Goal: Task Accomplishment & Management: Complete application form

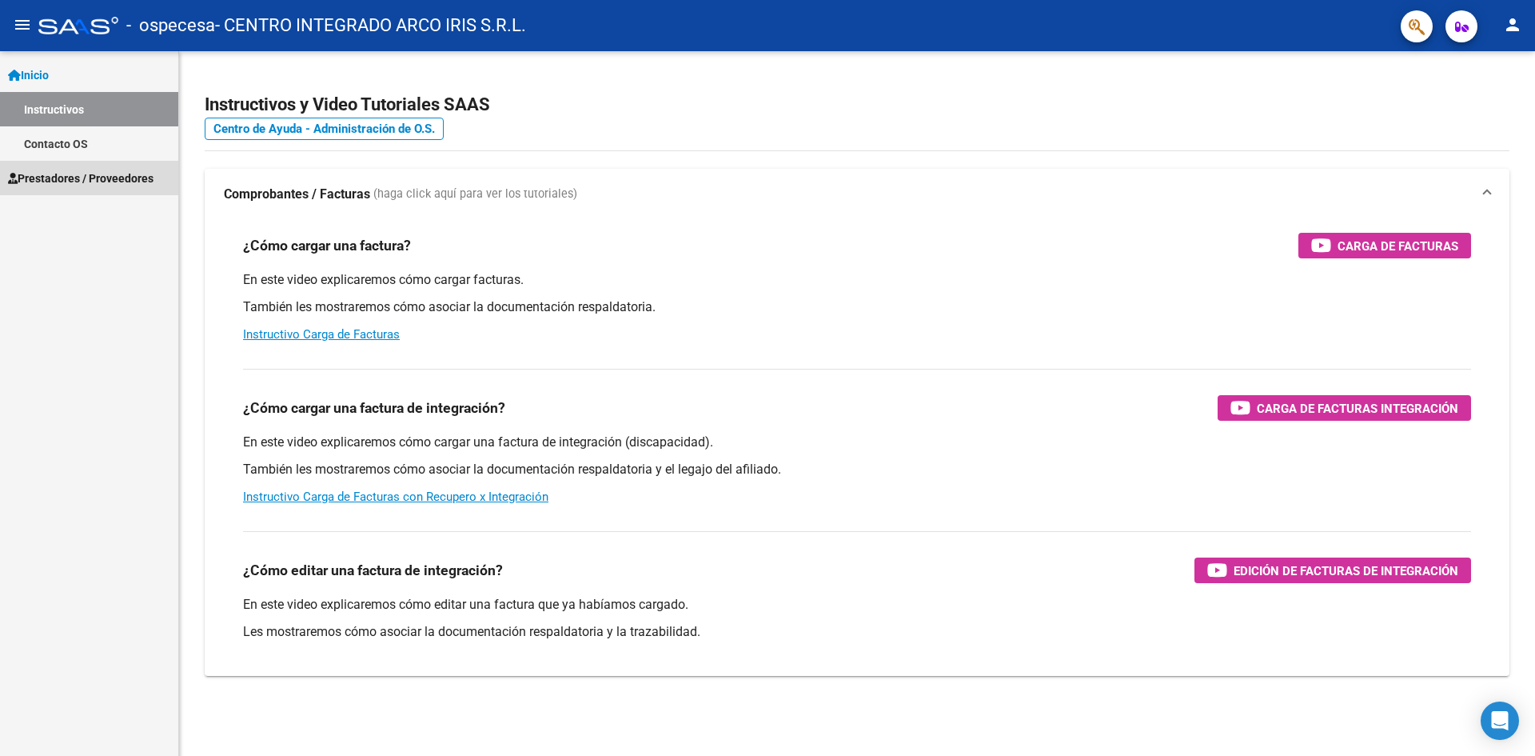
click at [48, 175] on span "Prestadores / Proveedores" at bounding box center [81, 179] width 146 height 18
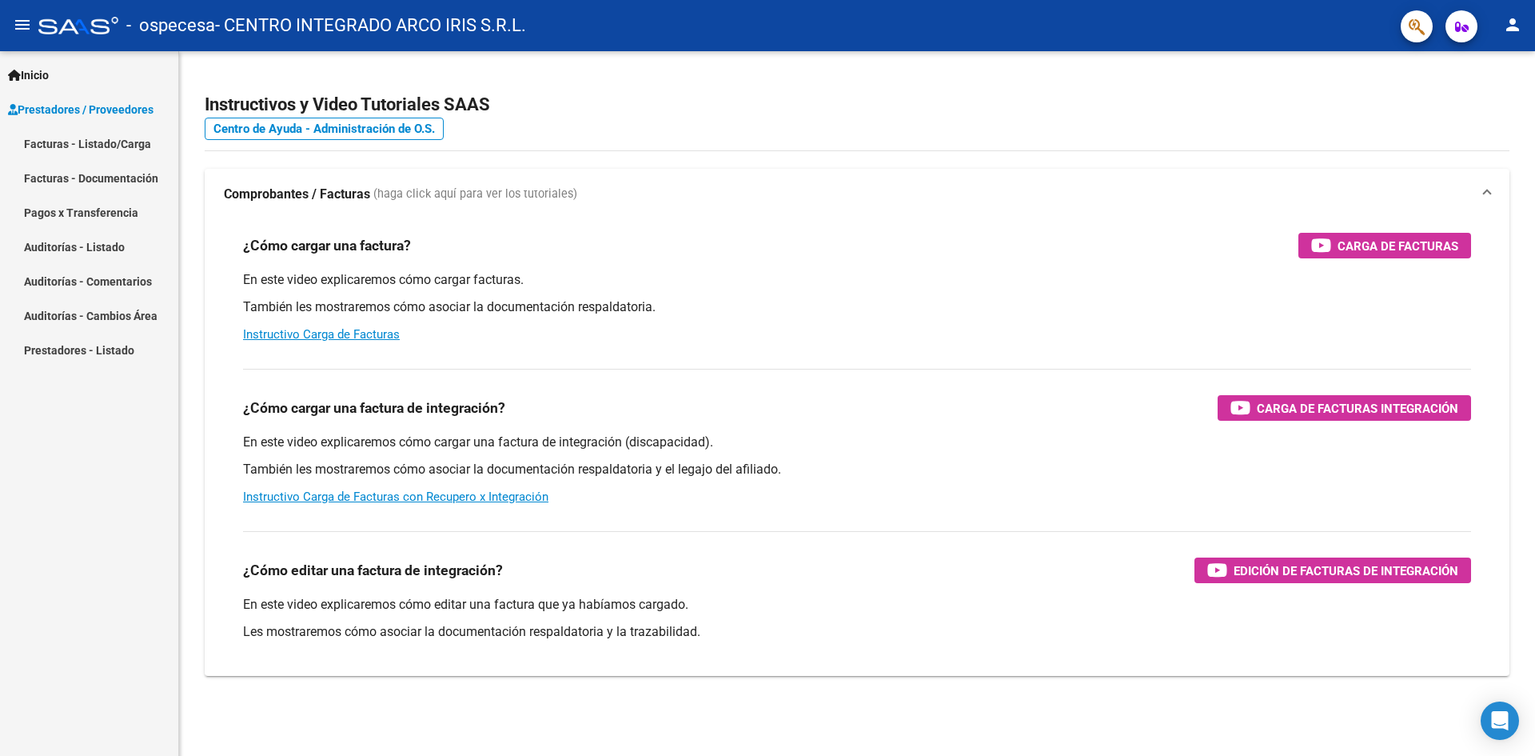
click at [127, 142] on link "Facturas - Listado/Carga" at bounding box center [89, 143] width 178 height 34
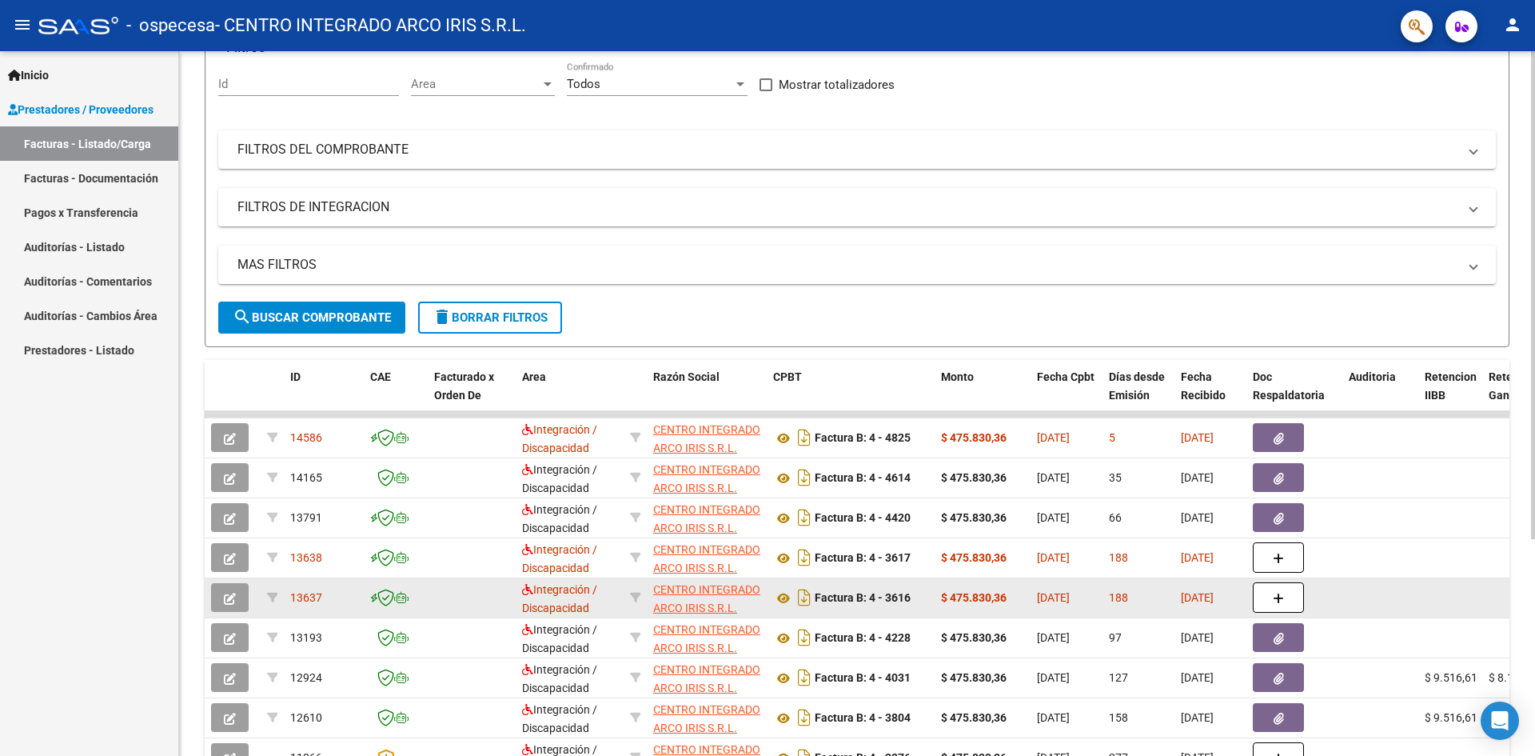
scroll to position [160, 0]
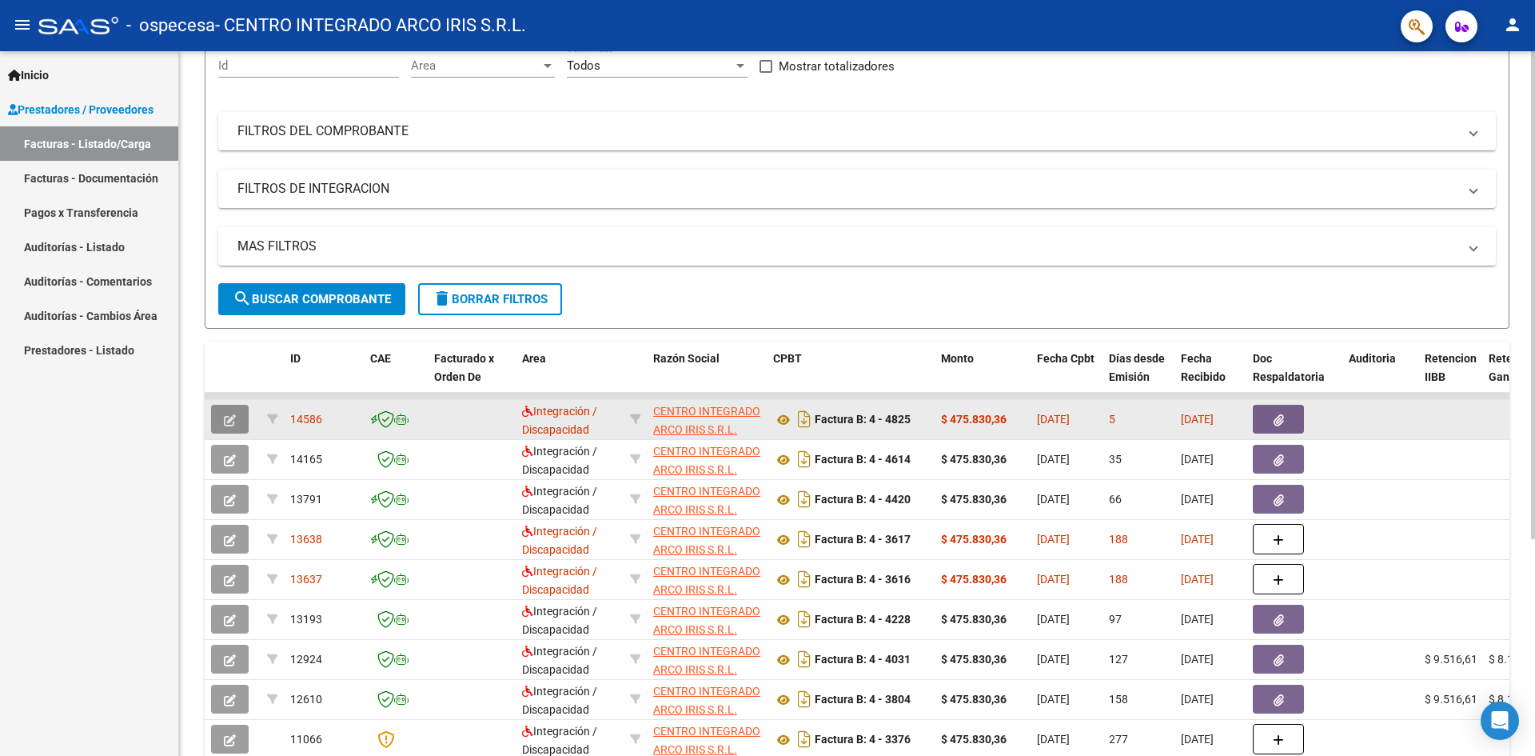
click at [221, 417] on button "button" at bounding box center [230, 419] width 38 height 29
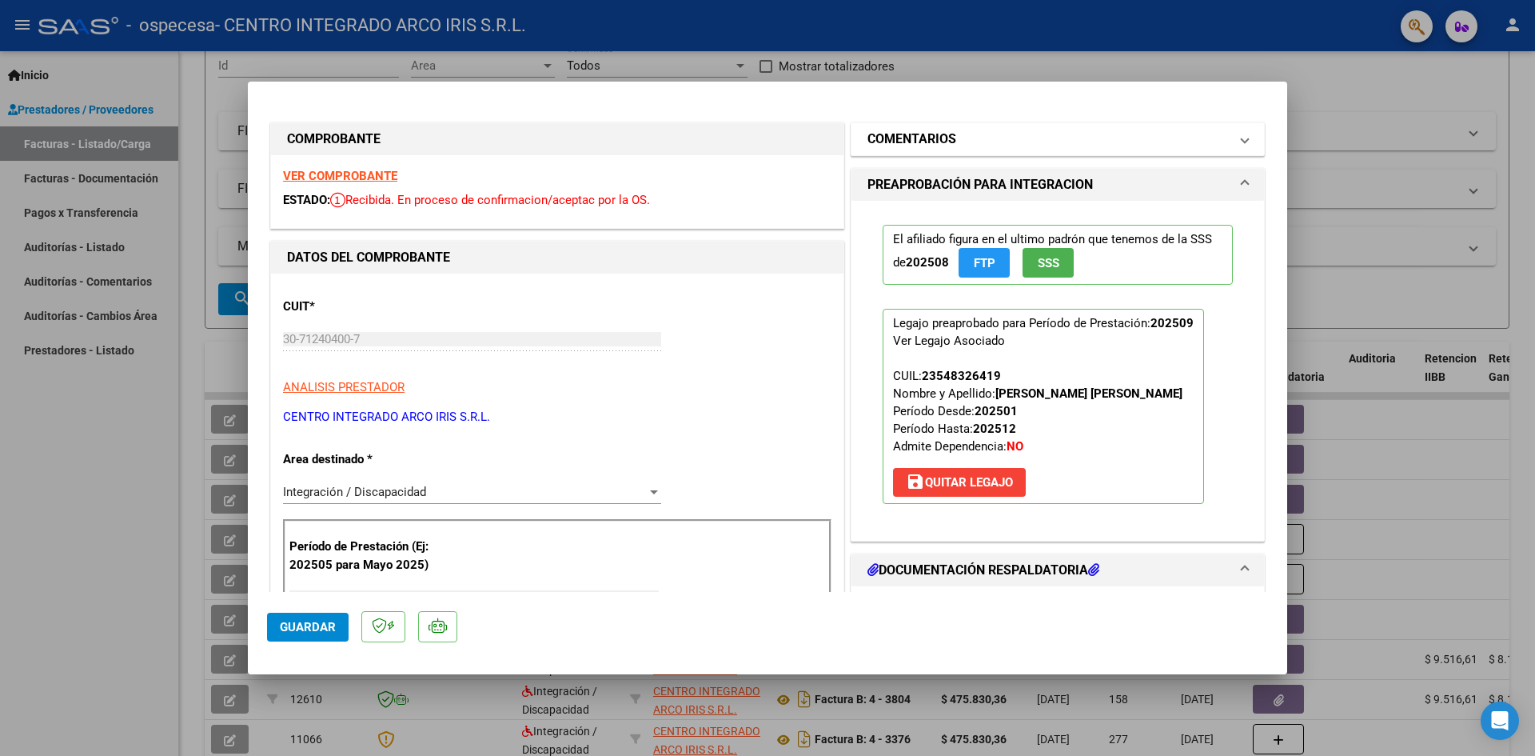
click at [1241, 138] on mat-expansion-panel-header "COMENTARIOS" at bounding box center [1058, 139] width 413 height 32
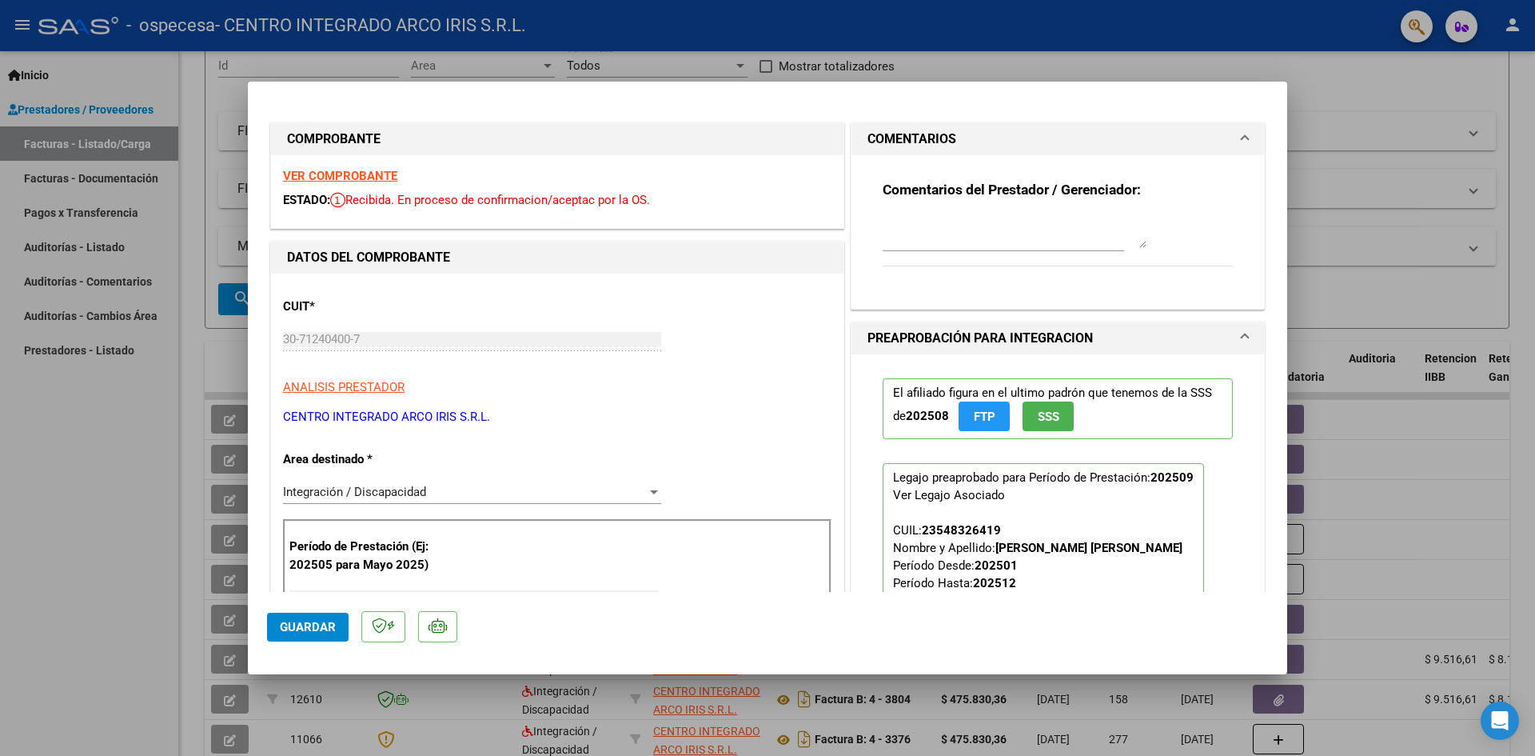
click at [1242, 135] on span at bounding box center [1245, 139] width 6 height 19
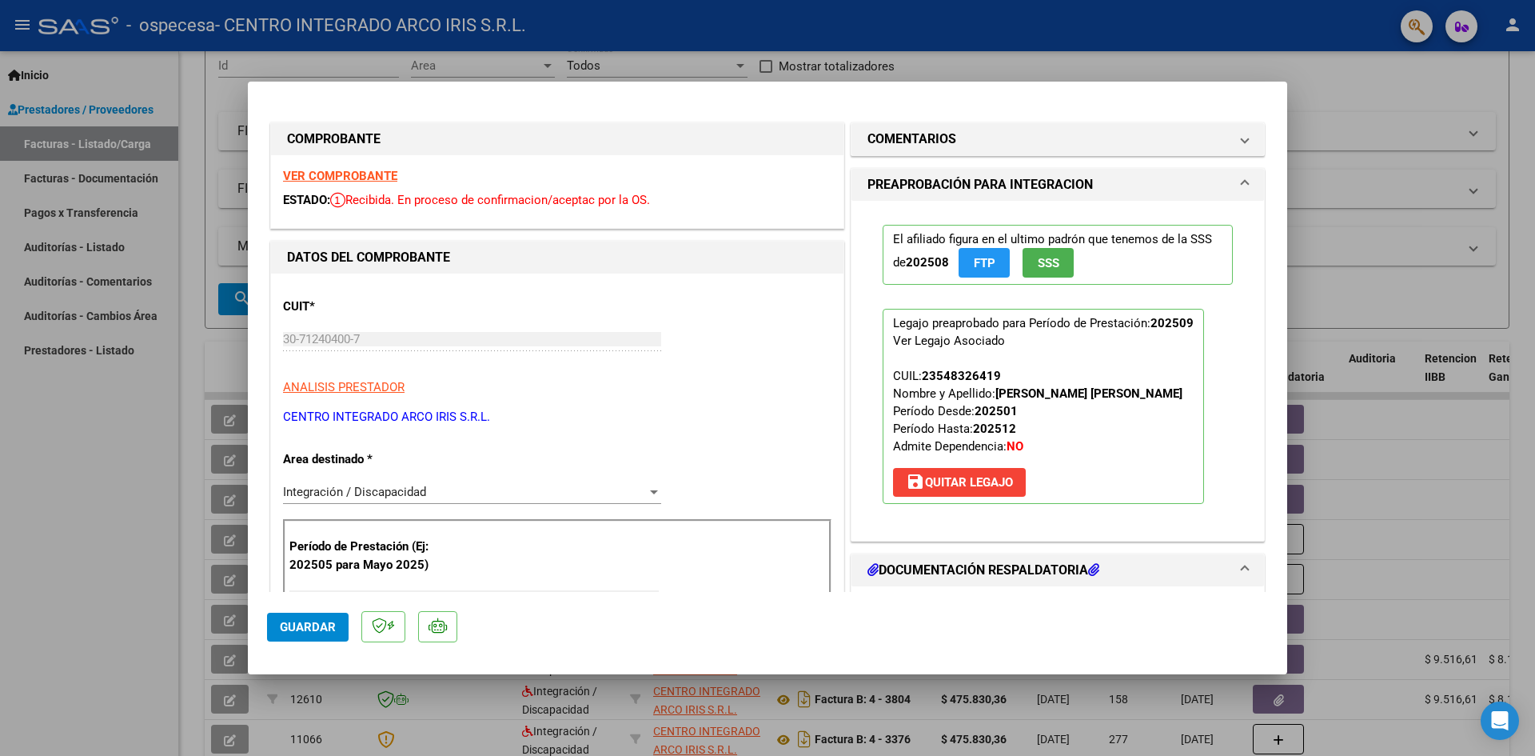
click at [1370, 102] on div at bounding box center [767, 378] width 1535 height 756
type input "$ 0,00"
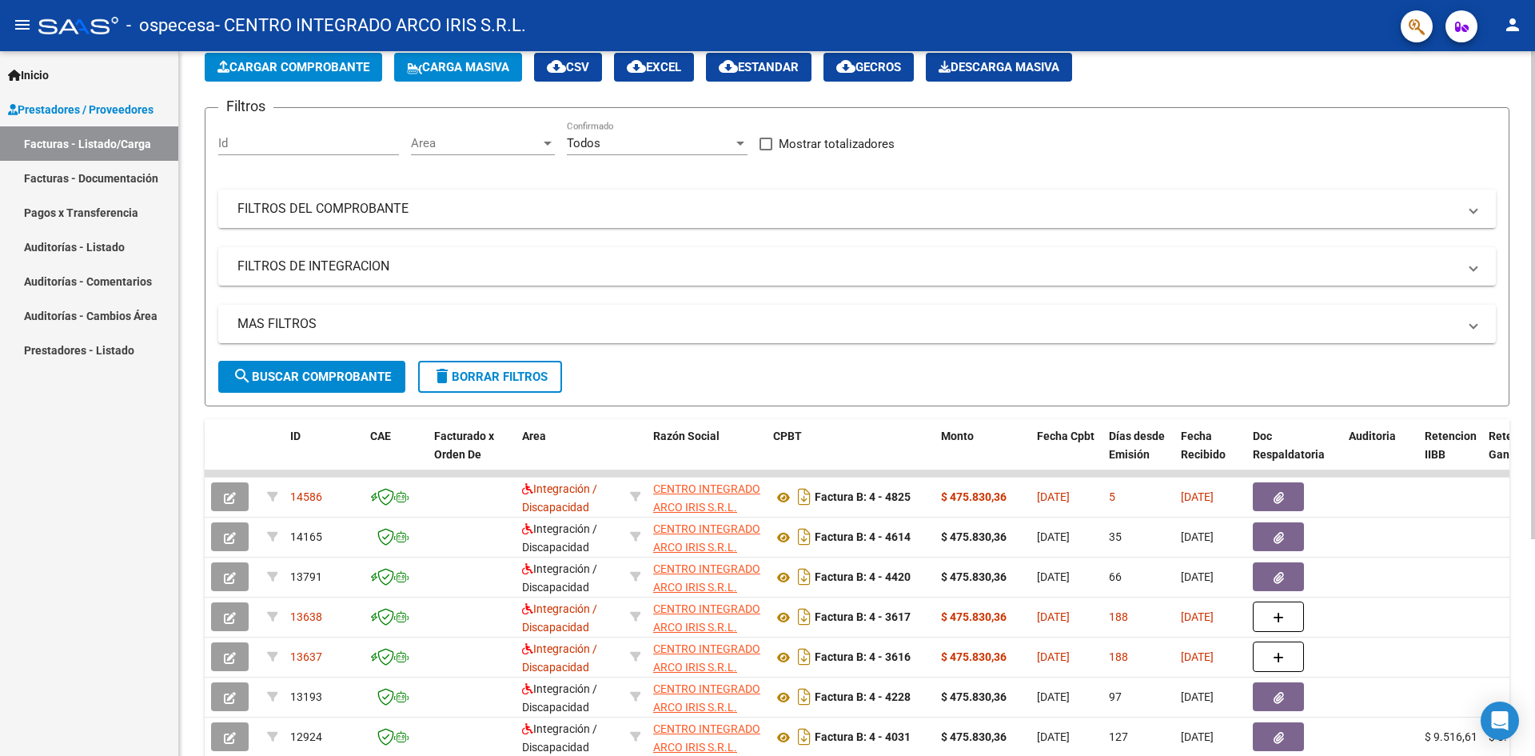
scroll to position [0, 0]
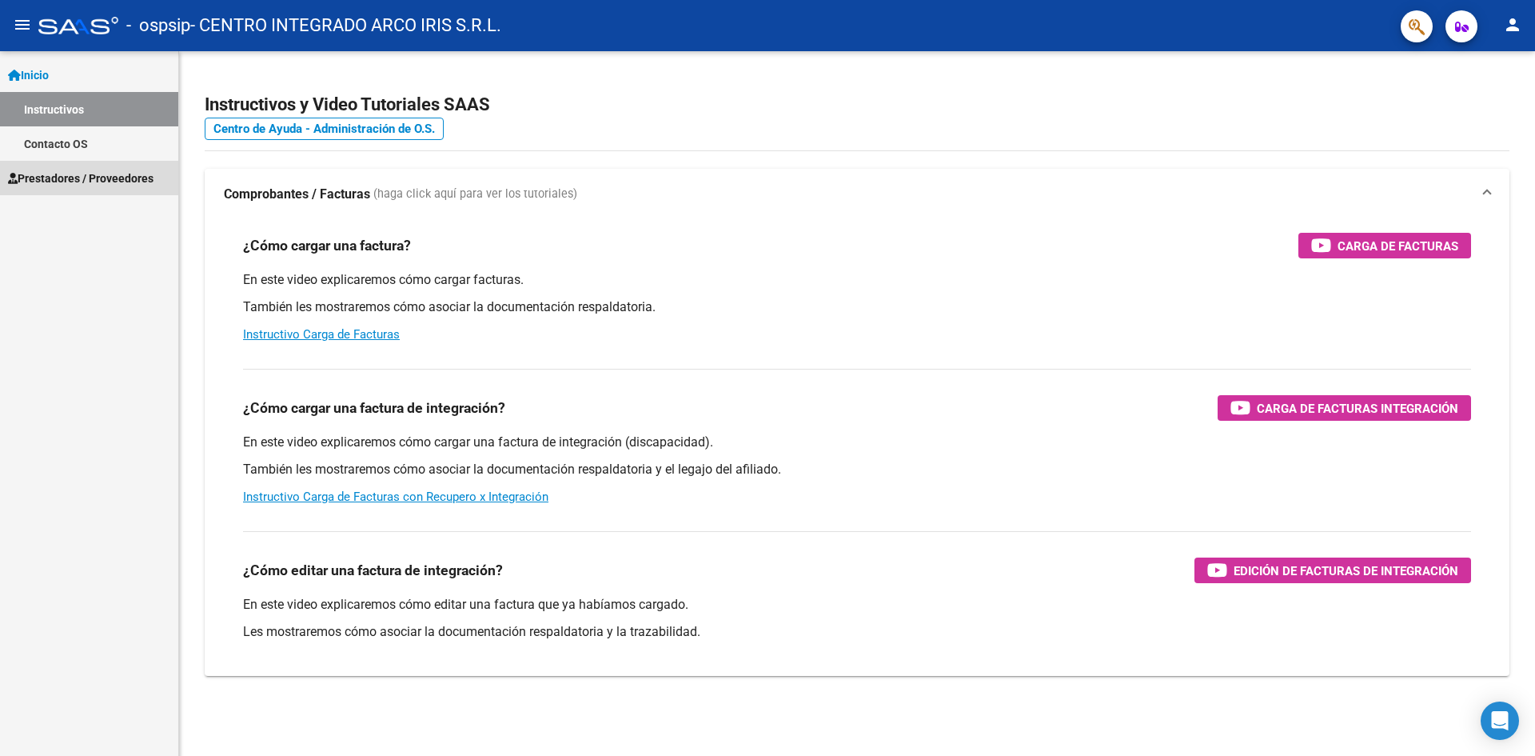
click at [30, 174] on span "Prestadores / Proveedores" at bounding box center [81, 179] width 146 height 18
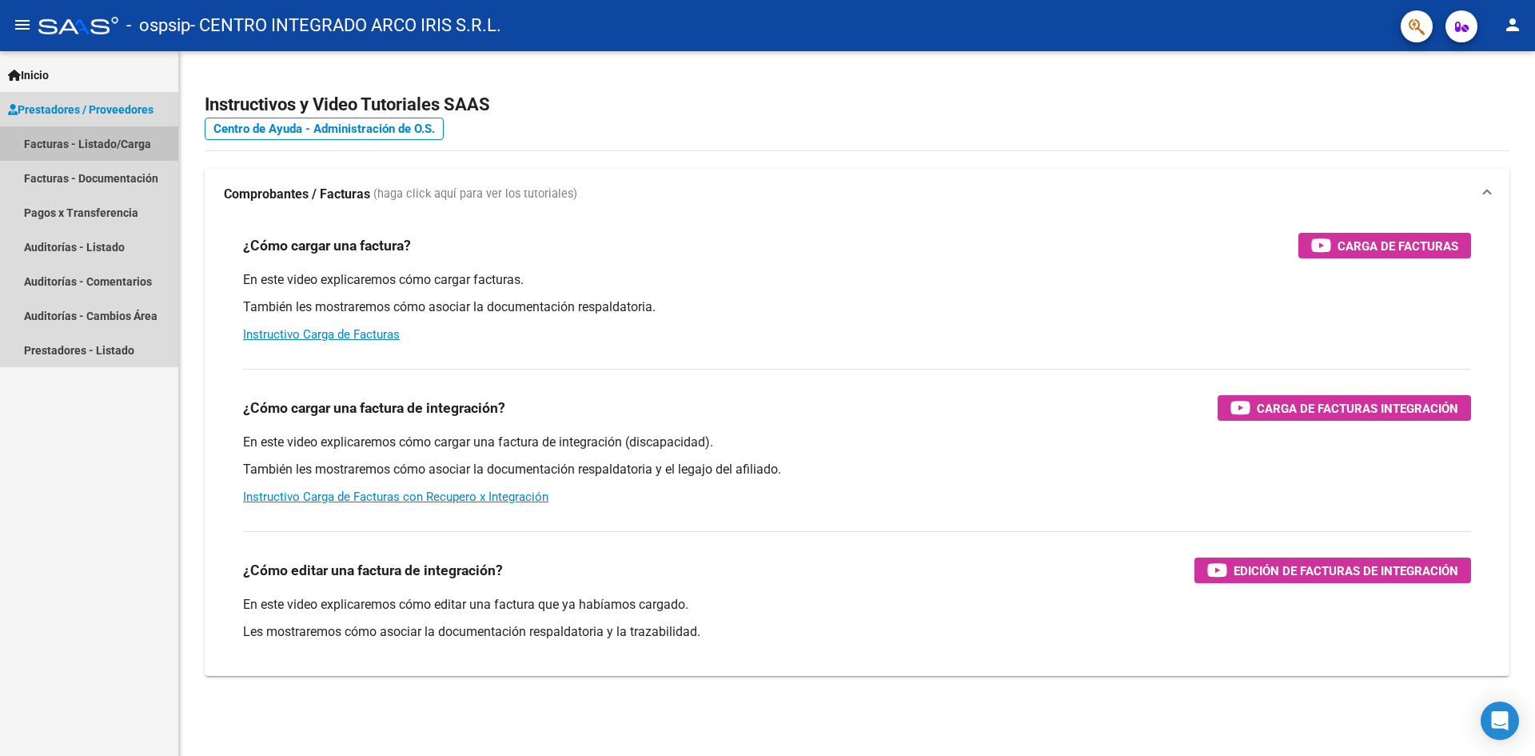
click at [94, 154] on link "Facturas - Listado/Carga" at bounding box center [89, 143] width 178 height 34
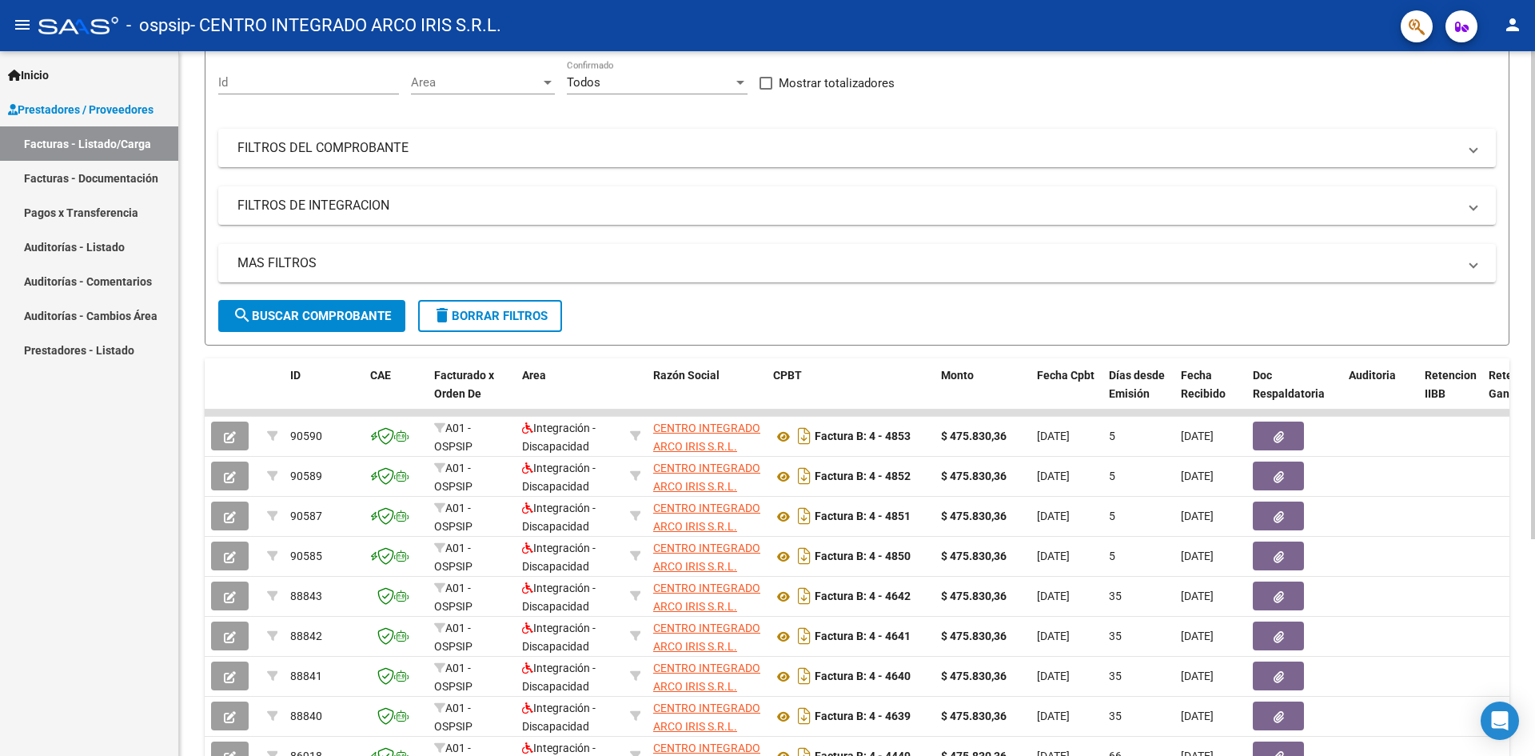
scroll to position [240, 0]
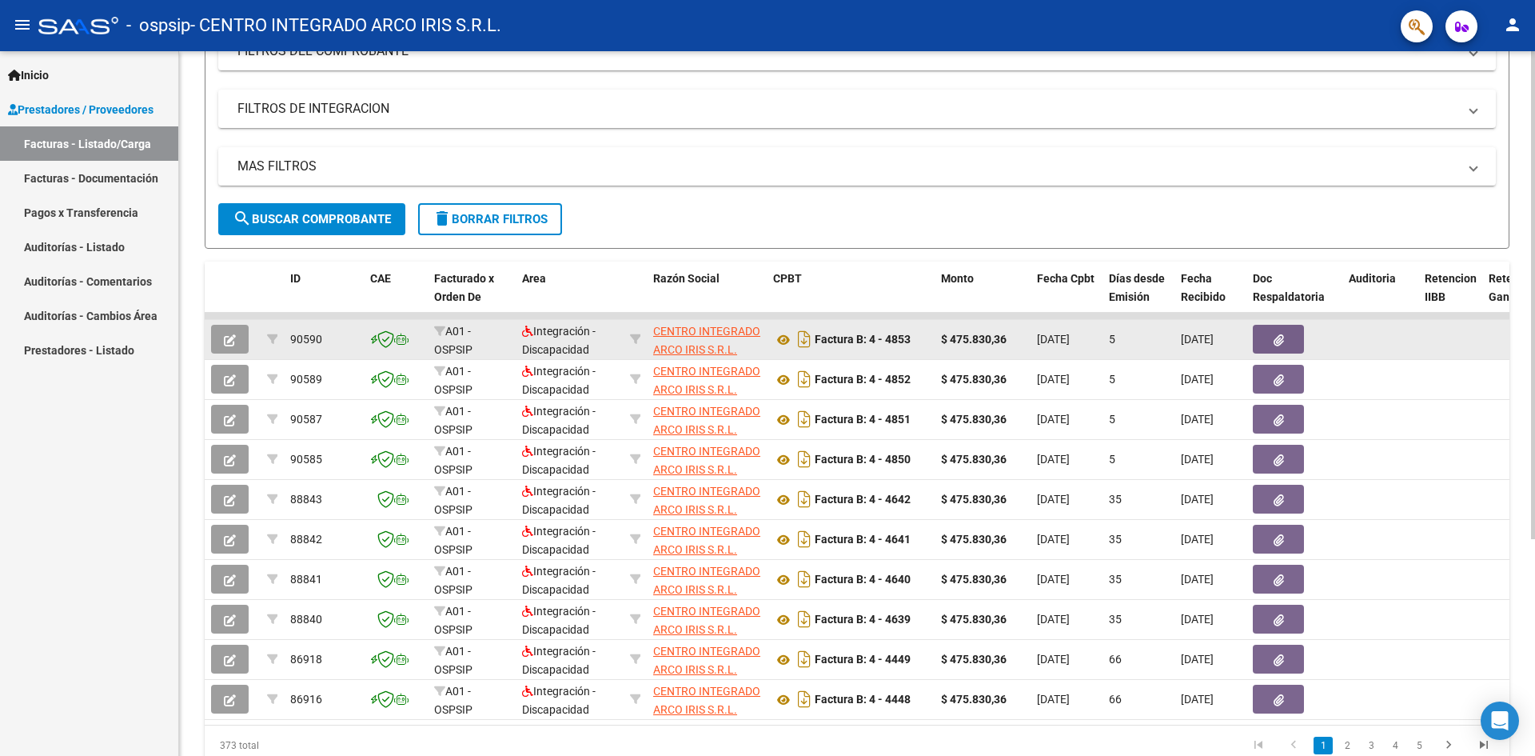
click at [217, 333] on button "button" at bounding box center [230, 339] width 38 height 29
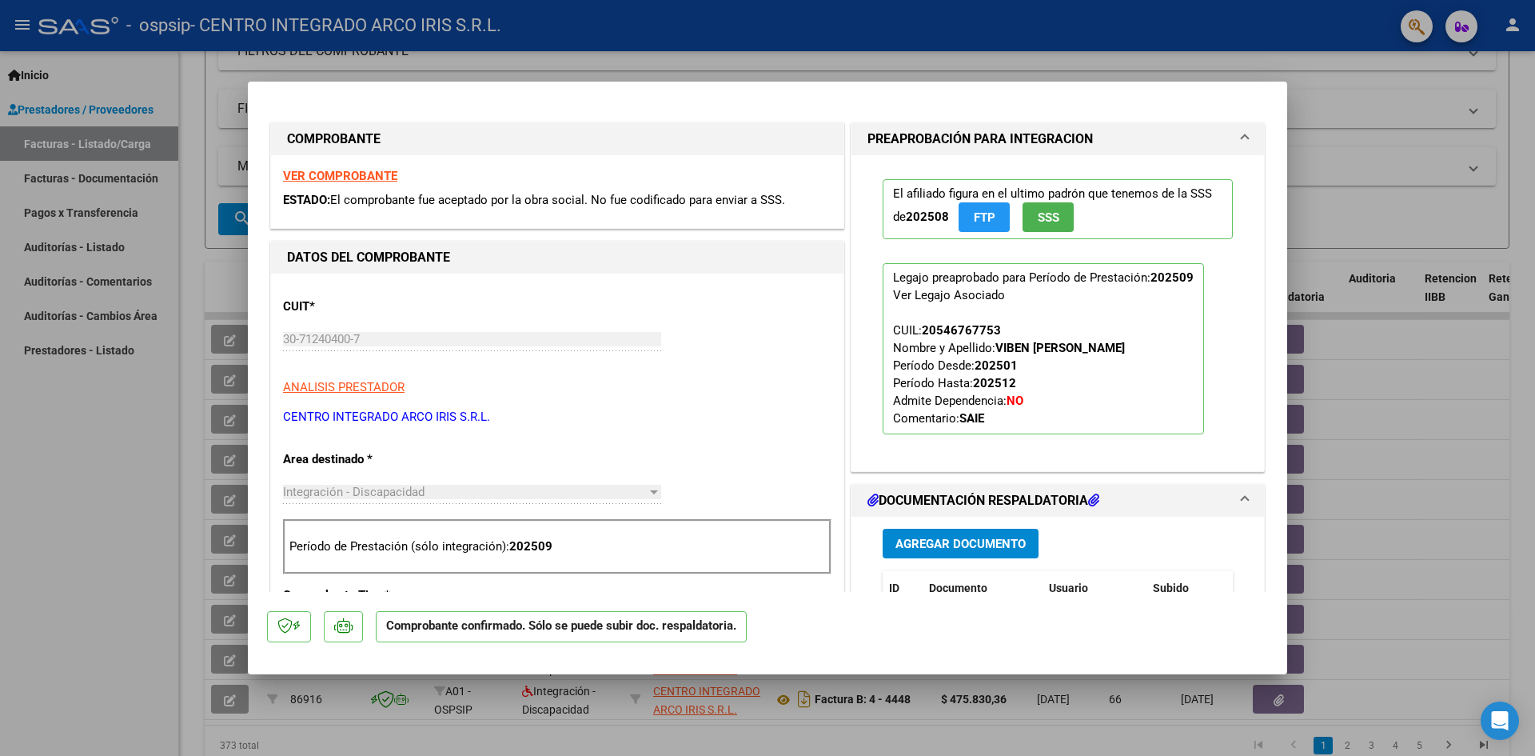
click at [1359, 163] on div at bounding box center [767, 378] width 1535 height 756
type input "$ 0,00"
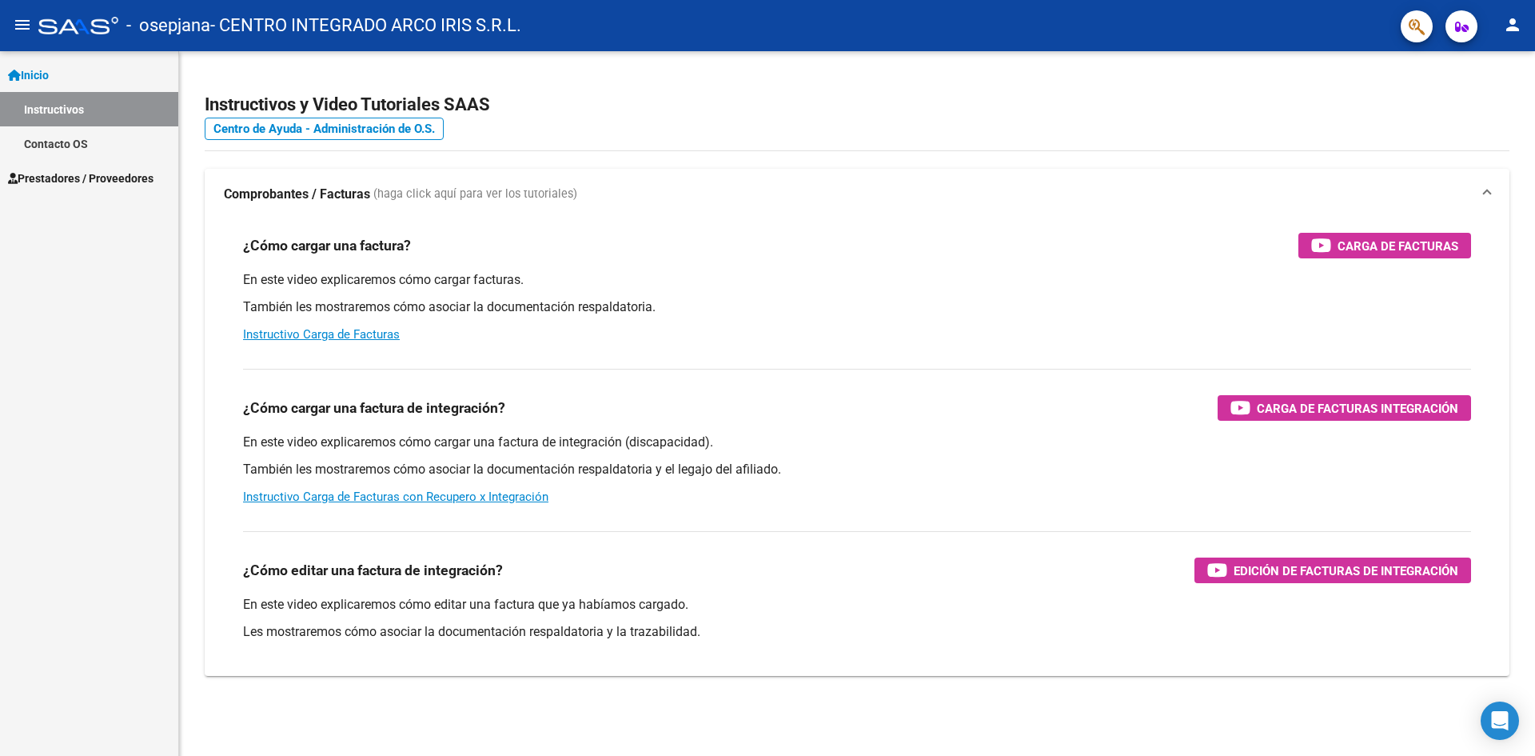
click at [98, 180] on span "Prestadores / Proveedores" at bounding box center [81, 179] width 146 height 18
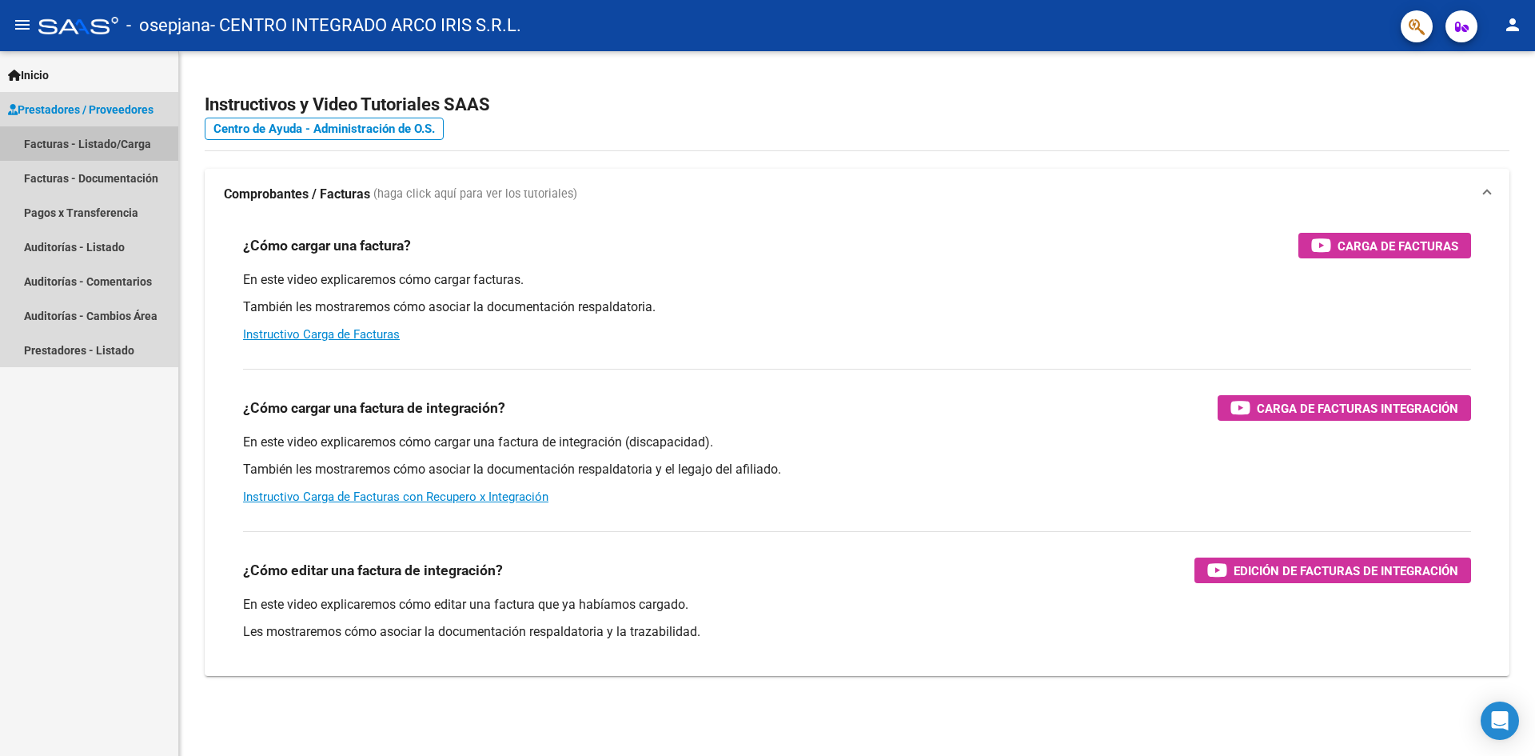
click at [118, 150] on link "Facturas - Listado/Carga" at bounding box center [89, 143] width 178 height 34
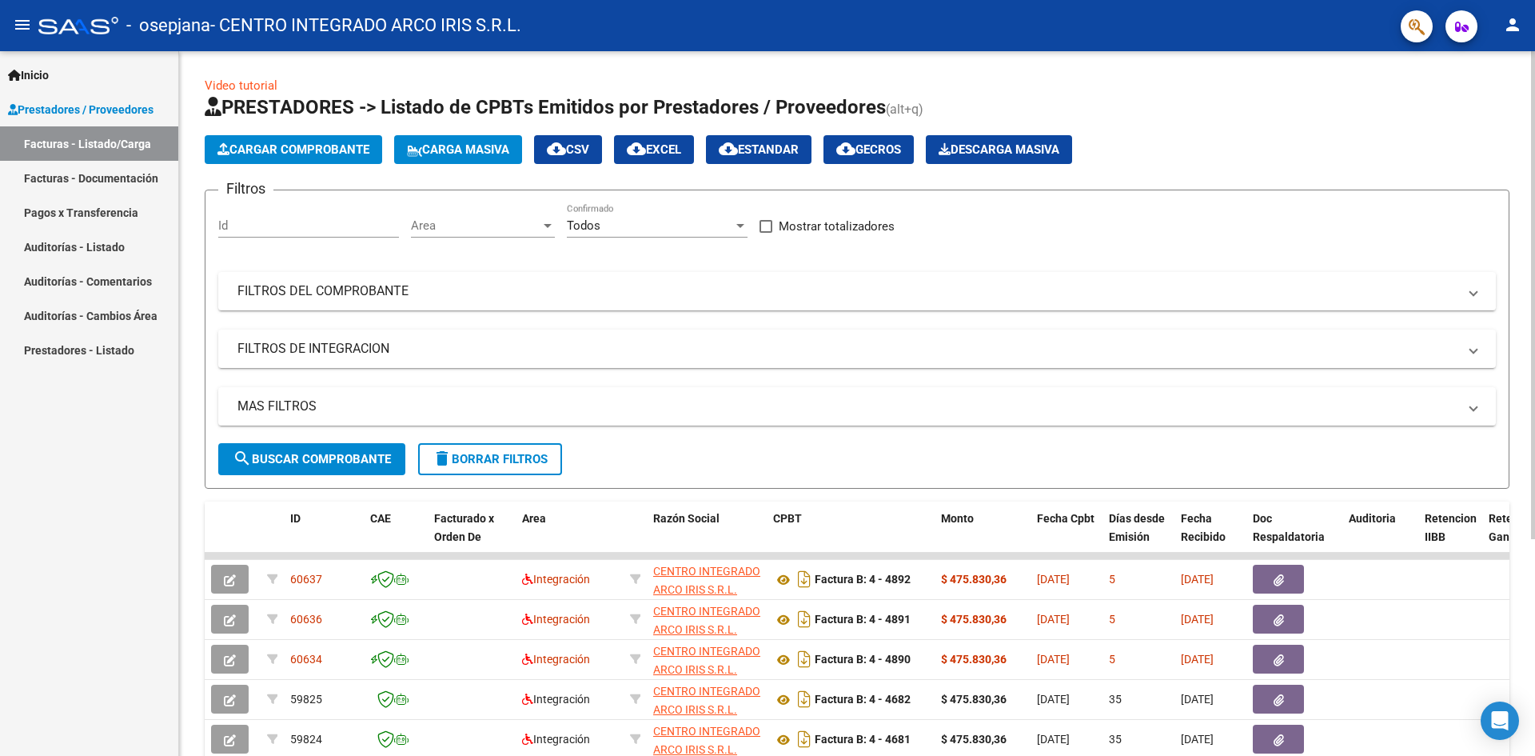
scroll to position [80, 0]
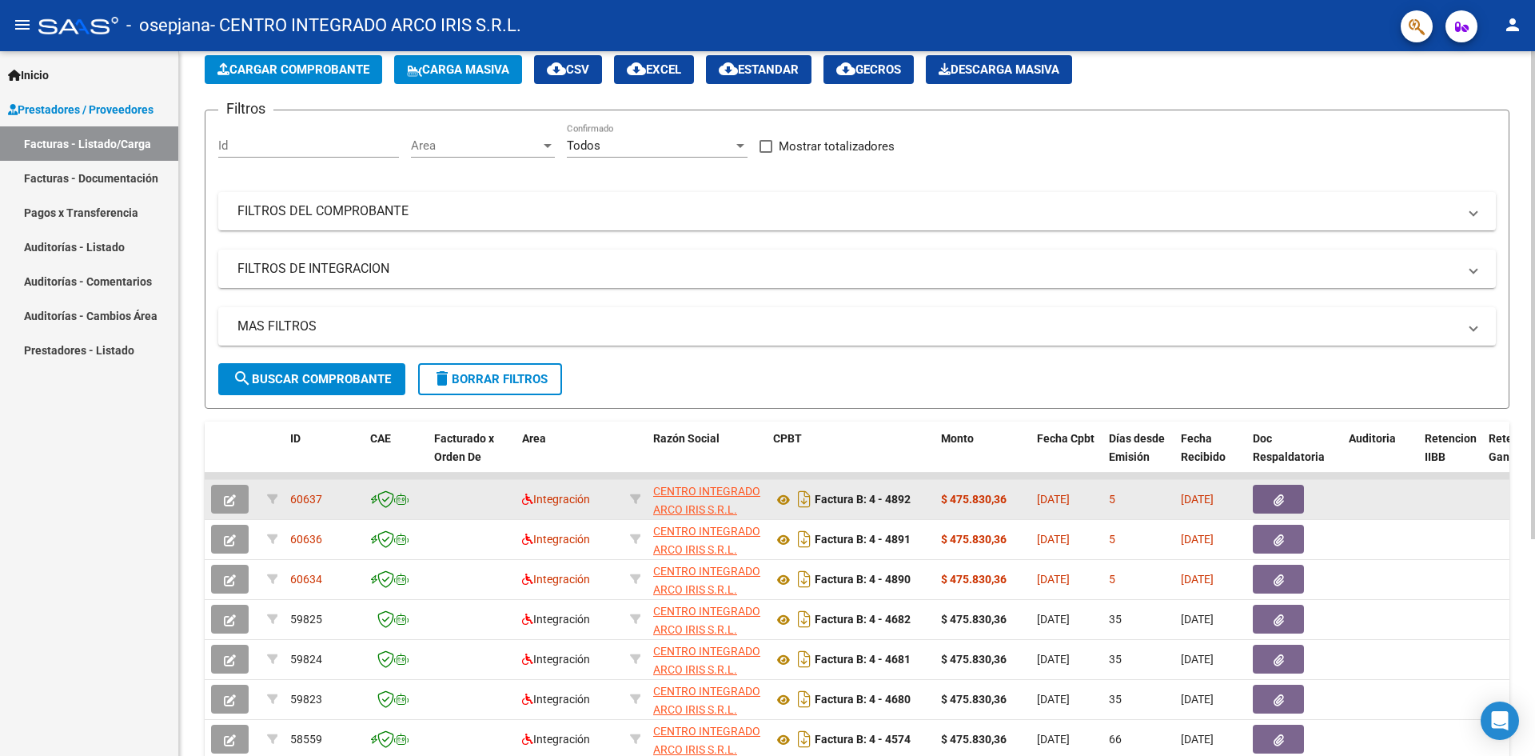
click at [228, 501] on icon "button" at bounding box center [230, 500] width 12 height 12
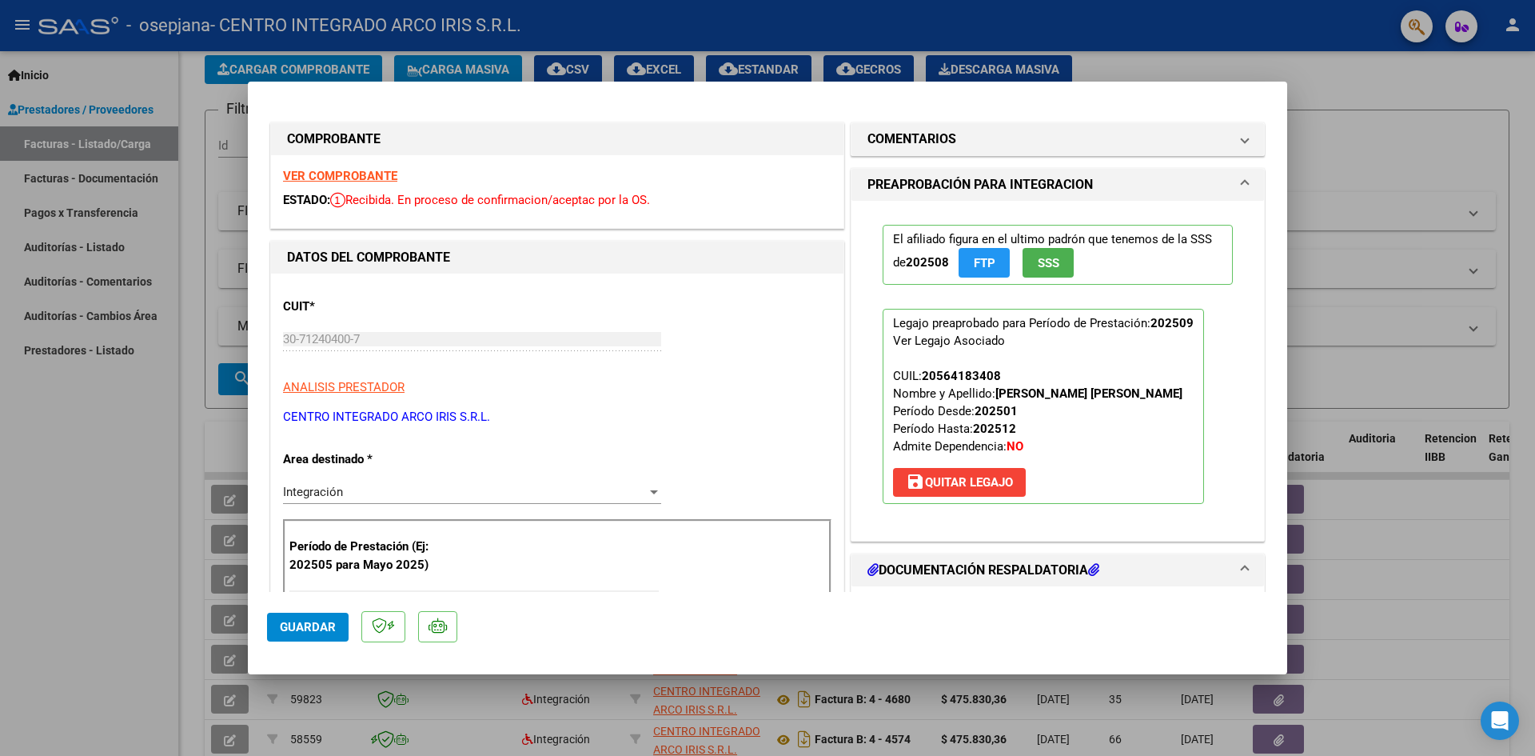
click at [1409, 142] on div at bounding box center [767, 378] width 1535 height 756
type input "$ 0,00"
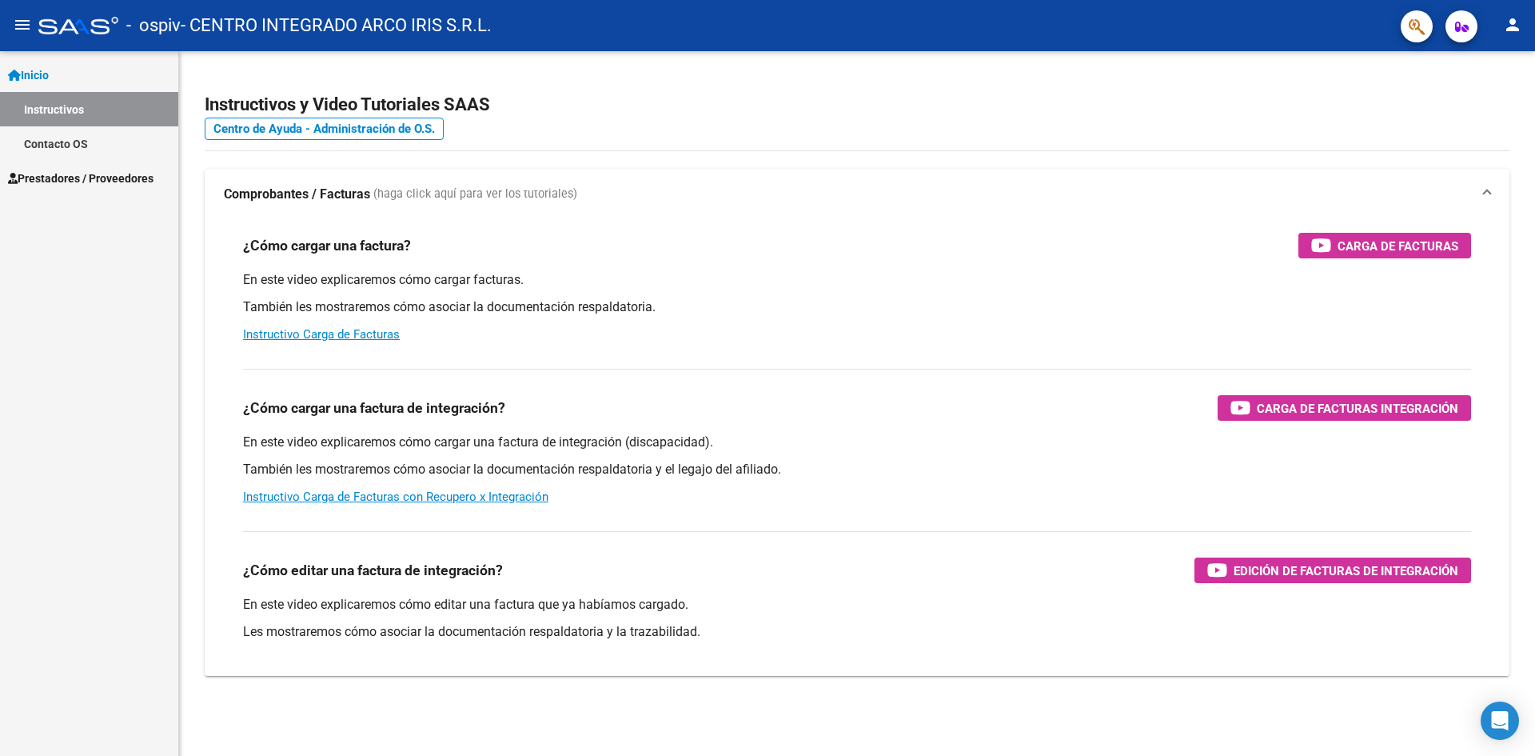
click at [92, 174] on span "Prestadores / Proveedores" at bounding box center [81, 179] width 146 height 18
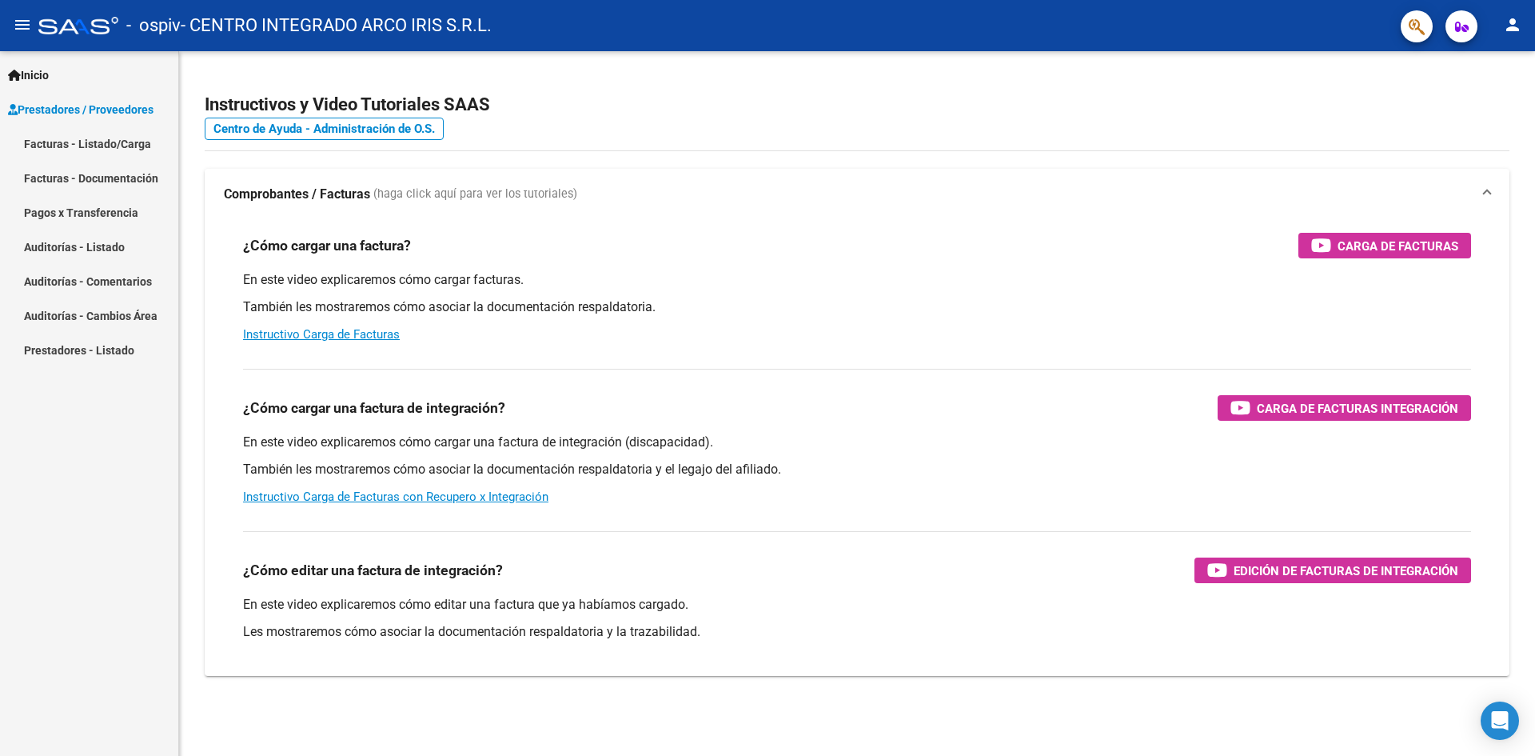
click at [110, 142] on link "Facturas - Listado/Carga" at bounding box center [89, 143] width 178 height 34
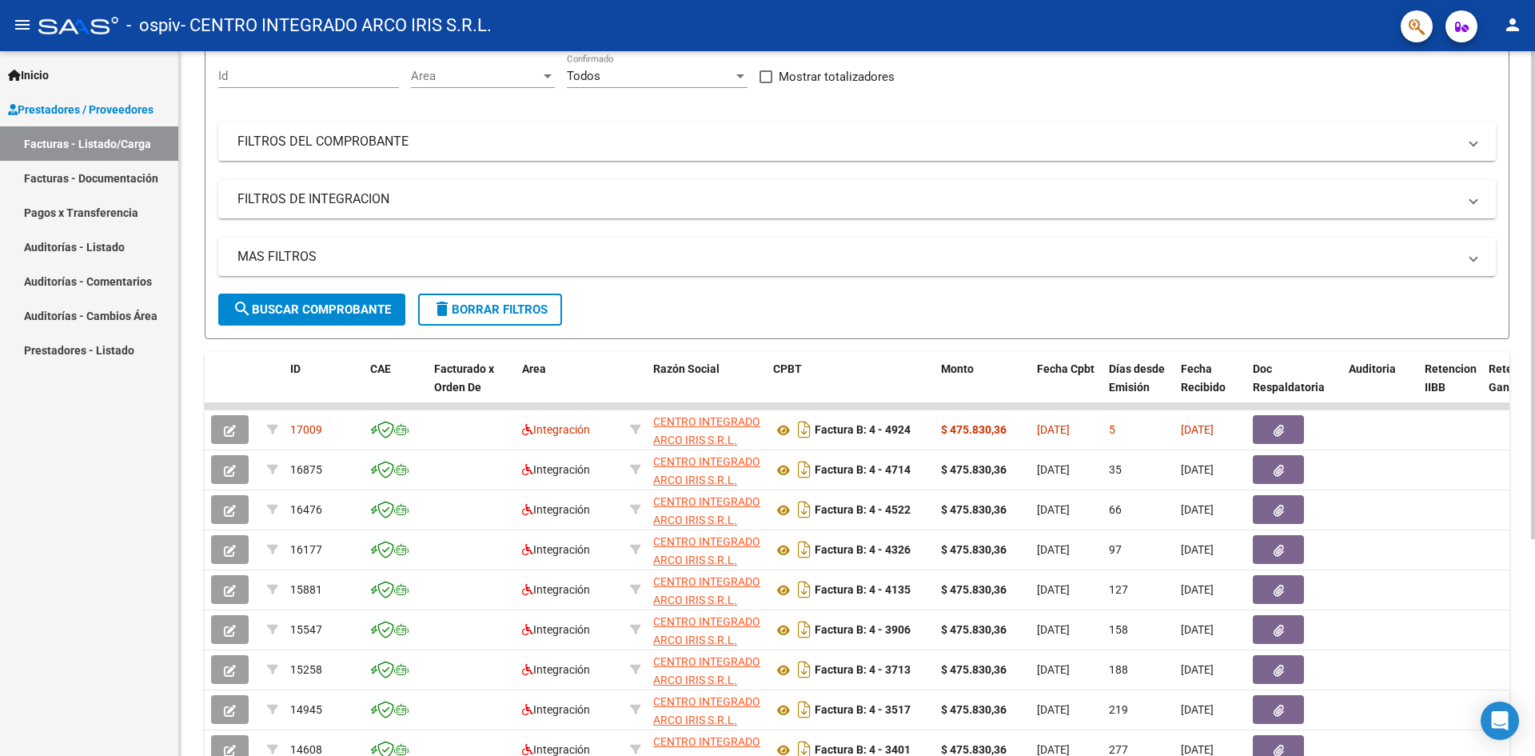
scroll to position [160, 0]
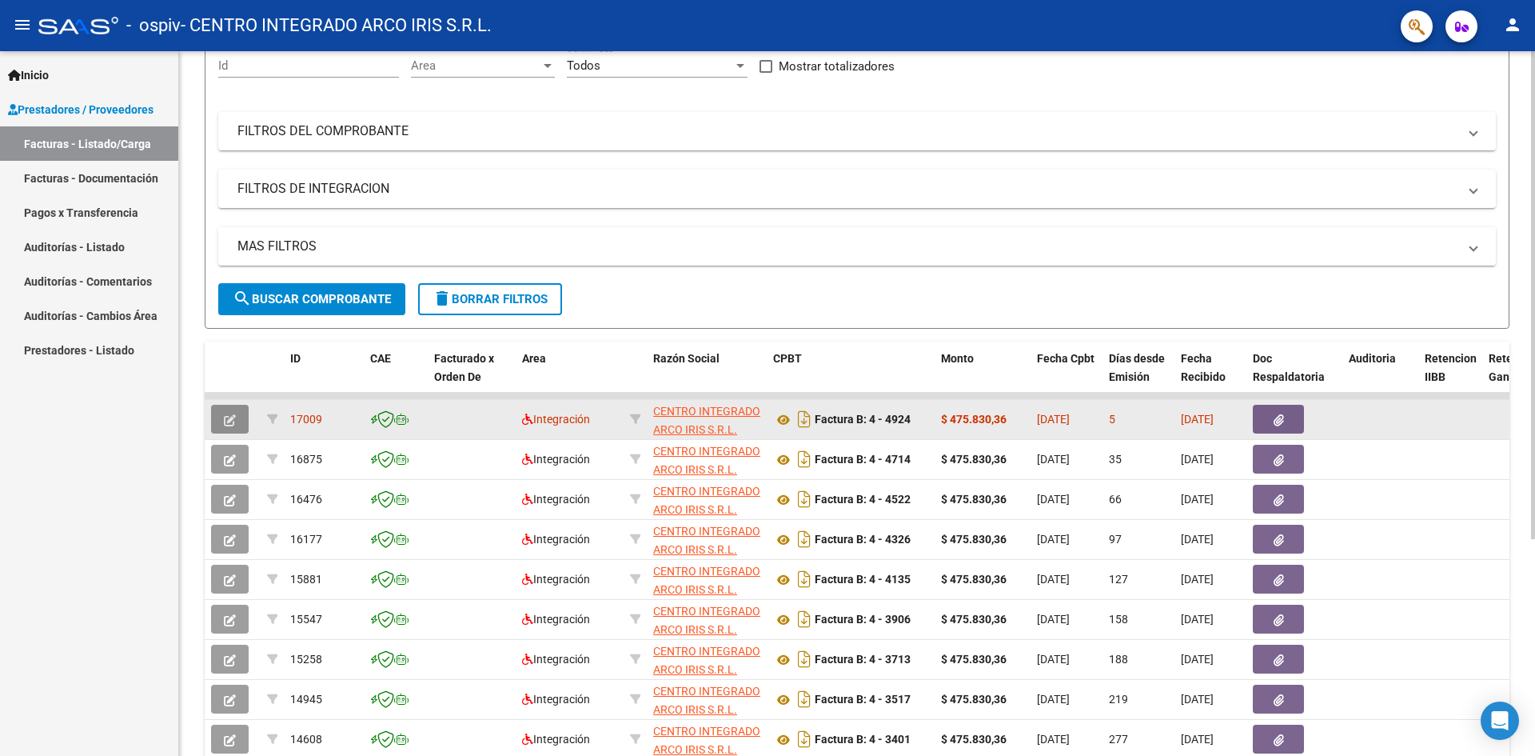
click at [238, 413] on button "button" at bounding box center [230, 419] width 38 height 29
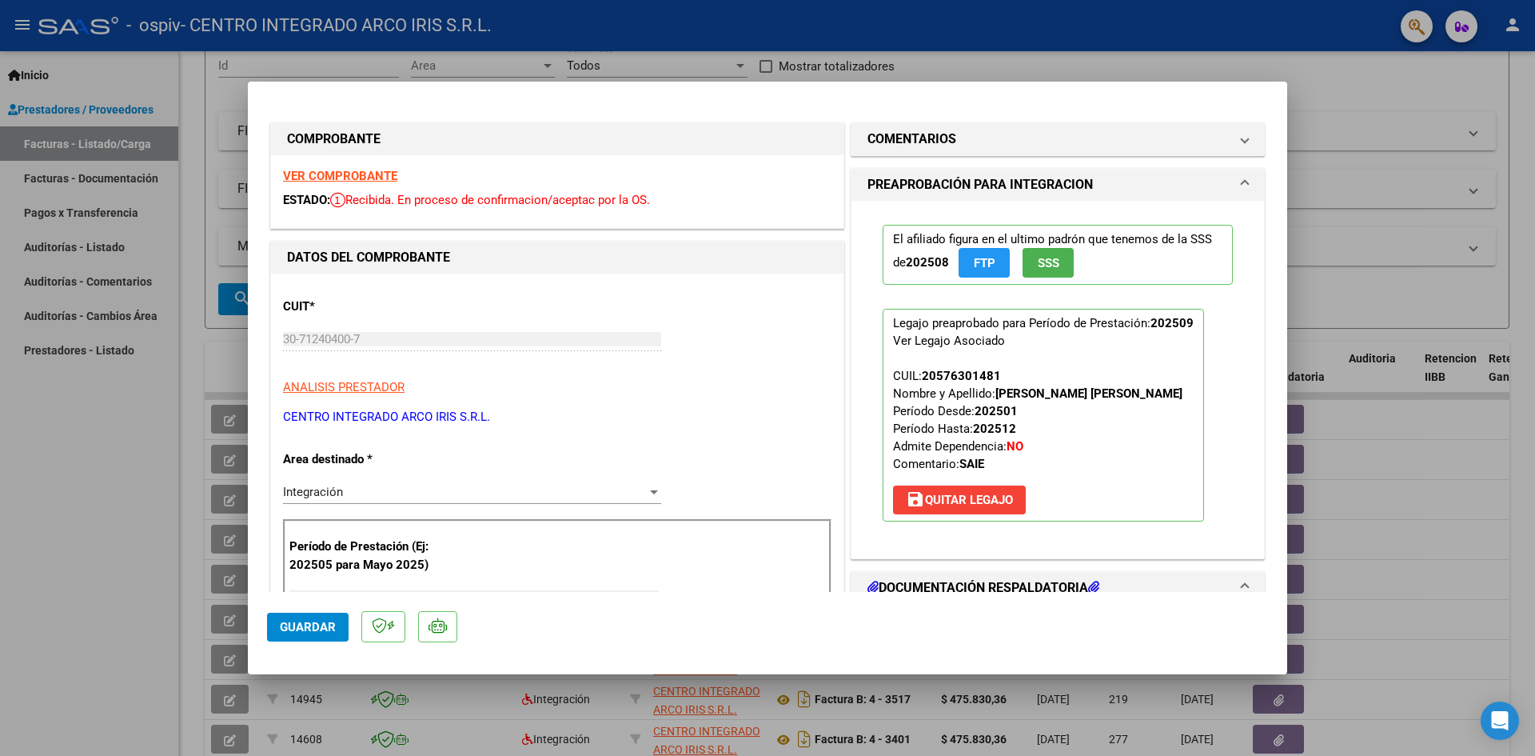
click at [137, 405] on div at bounding box center [767, 378] width 1535 height 756
type input "$ 0,00"
